Goal: Information Seeking & Learning: Learn about a topic

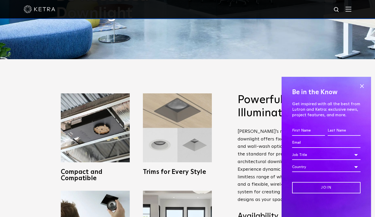
scroll to position [237, 0]
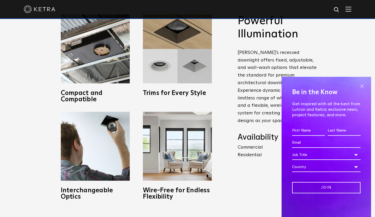
click at [360, 87] on span at bounding box center [362, 86] width 8 height 8
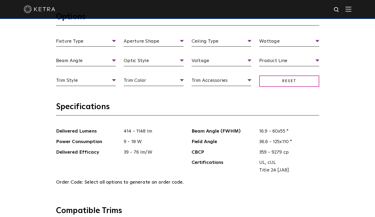
scroll to position [501, 0]
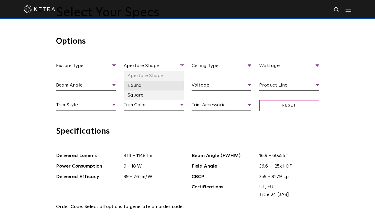
click at [132, 86] on li "Round" at bounding box center [154, 86] width 60 height 10
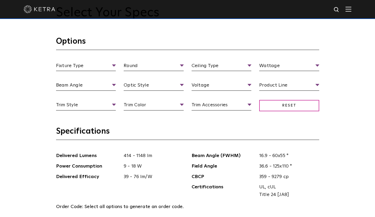
click at [215, 123] on section "Options Fixture Type Fixture Type Adjustable Fixed Wall Wash Round Aperture [GE…" at bounding box center [187, 81] width 263 height 90
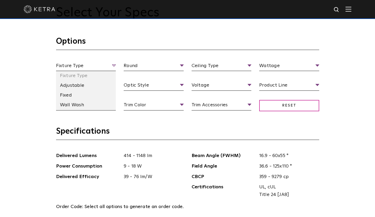
click at [71, 67] on span "Fixture Type" at bounding box center [86, 66] width 60 height 9
click at [68, 98] on li "Fixed" at bounding box center [86, 96] width 60 height 10
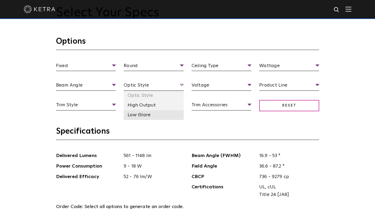
click at [144, 117] on li "Low Glare" at bounding box center [154, 115] width 60 height 10
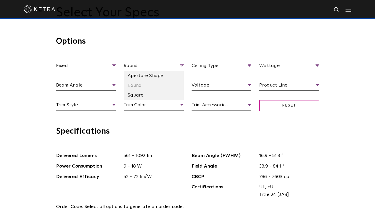
click at [127, 66] on span "Round" at bounding box center [154, 66] width 60 height 9
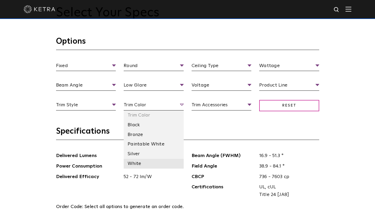
click at [138, 161] on li "White" at bounding box center [154, 164] width 60 height 10
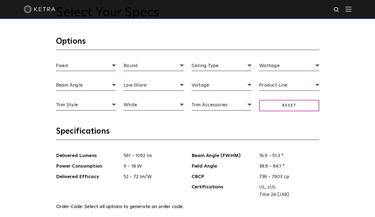
click at [165, 128] on h3 "Specifications" at bounding box center [187, 133] width 263 height 14
click at [297, 106] on span "Reset" at bounding box center [289, 105] width 60 height 11
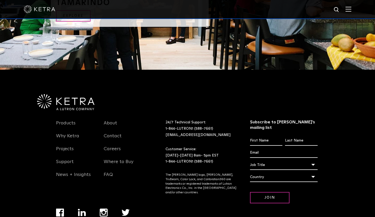
scroll to position [1129, 0]
